Goal: Information Seeking & Learning: Learn about a topic

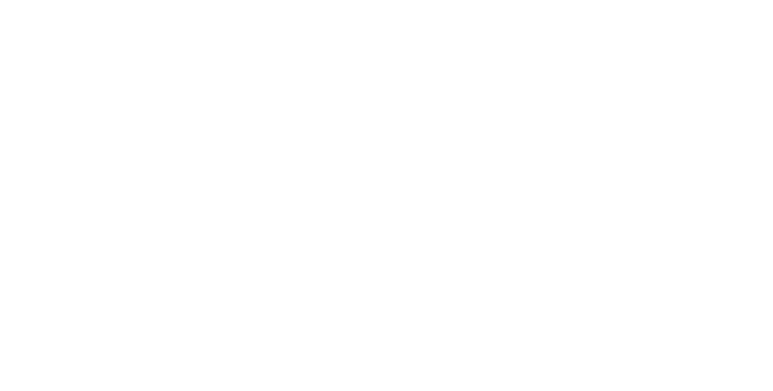
click at [299, 65] on icon at bounding box center [255, 256] width 510 height 493
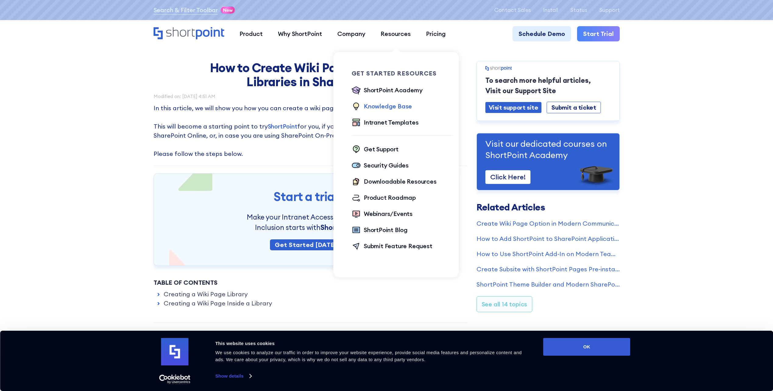
click at [400, 105] on div "Knowledge Base" at bounding box center [388, 106] width 48 height 9
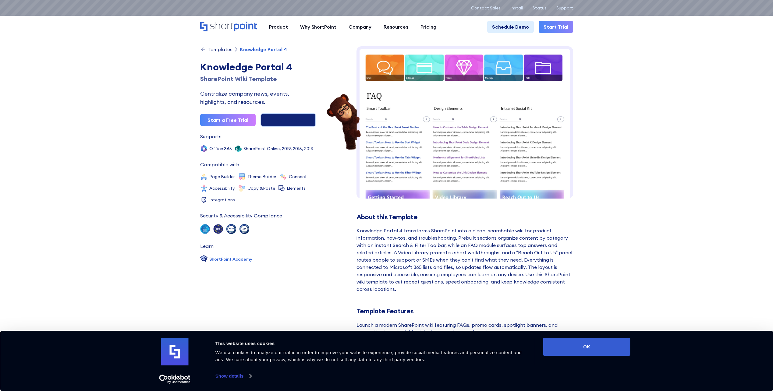
click at [293, 122] on link "Live Preview" at bounding box center [287, 119] width 55 height 13
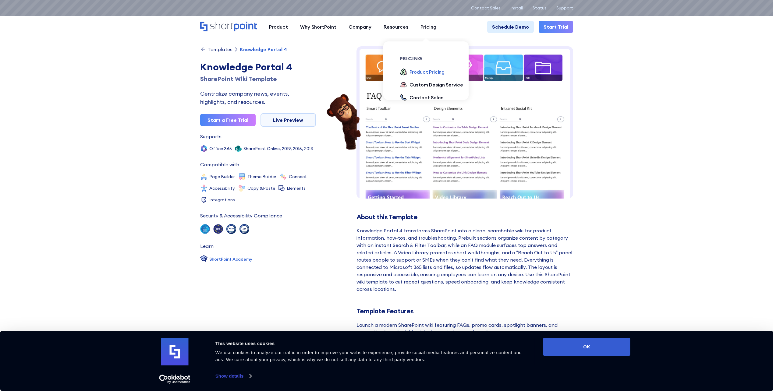
click at [420, 73] on div "Product Pricing" at bounding box center [426, 71] width 35 height 7
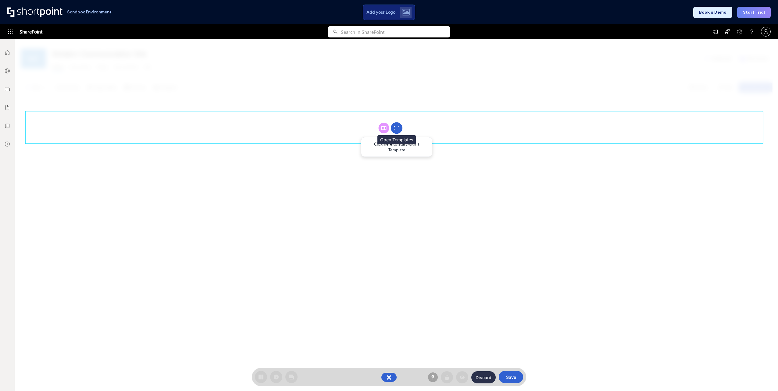
click at [395, 127] on rect at bounding box center [396, 127] width 5 height 2
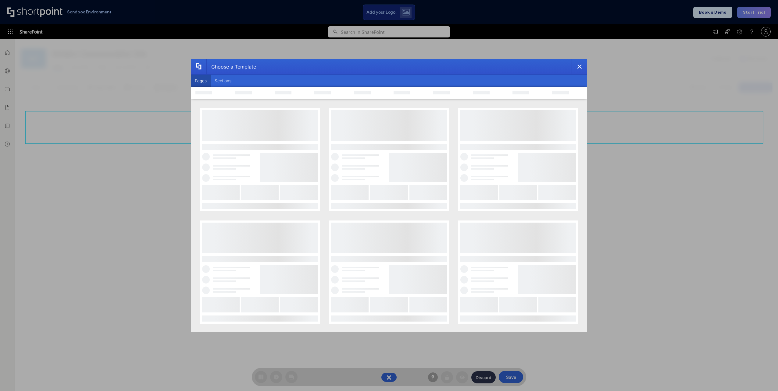
click at [221, 81] on button "Sections" at bounding box center [223, 81] width 25 height 12
click at [200, 81] on button "Pages" at bounding box center [201, 81] width 20 height 12
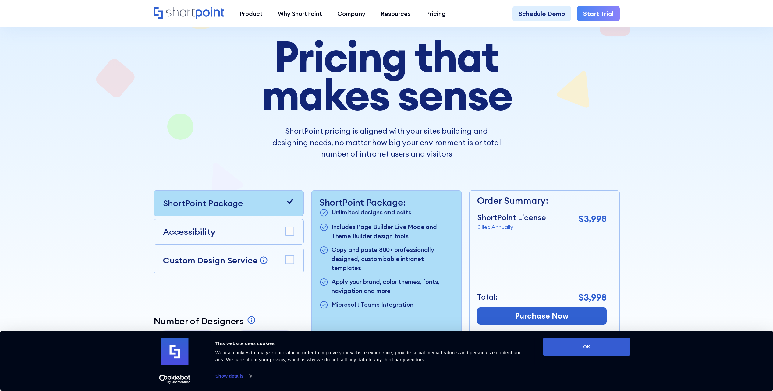
scroll to position [61, 0]
